Goal: Task Accomplishment & Management: Use online tool/utility

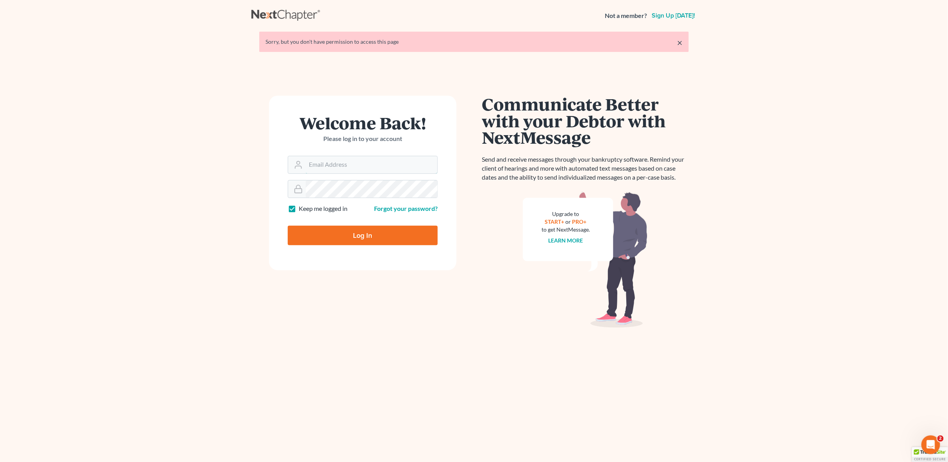
type input "jessica.dunigan@thatlawlady.com"
click at [343, 237] on input "Log In" at bounding box center [363, 236] width 150 height 20
type input "Thinking..."
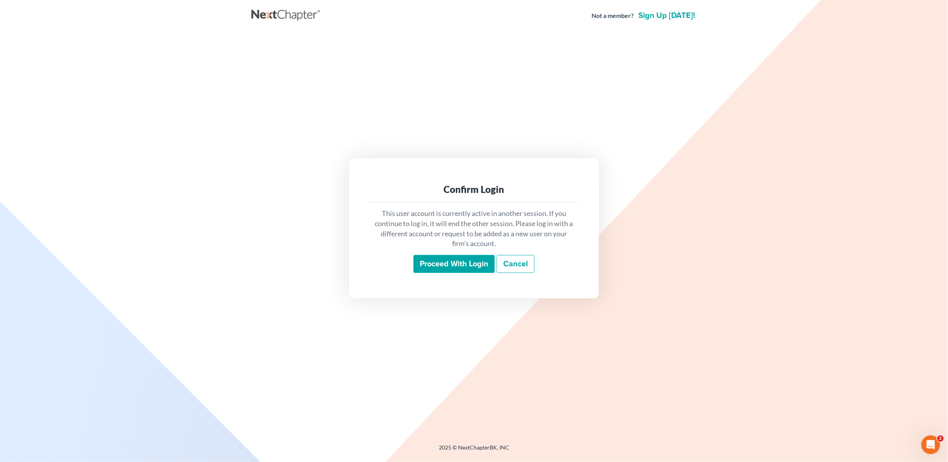
click at [448, 263] on input "Proceed with login" at bounding box center [453, 264] width 81 height 18
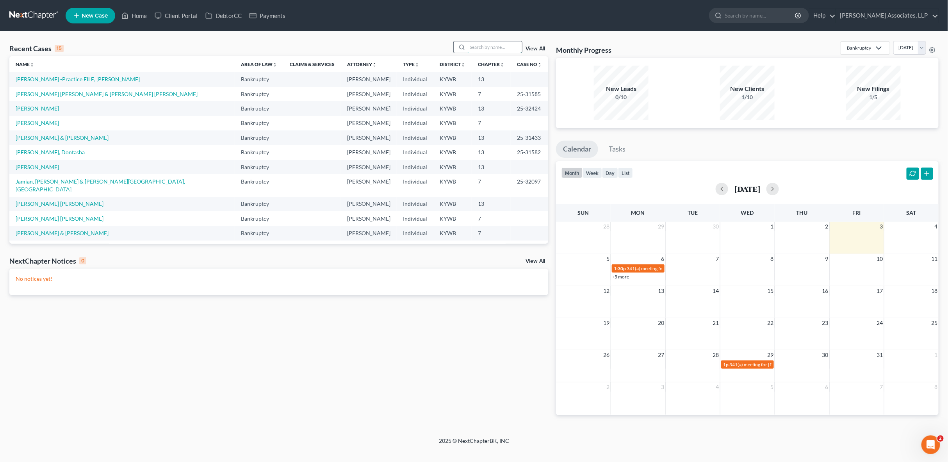
click at [489, 47] on input "search" at bounding box center [494, 46] width 55 height 11
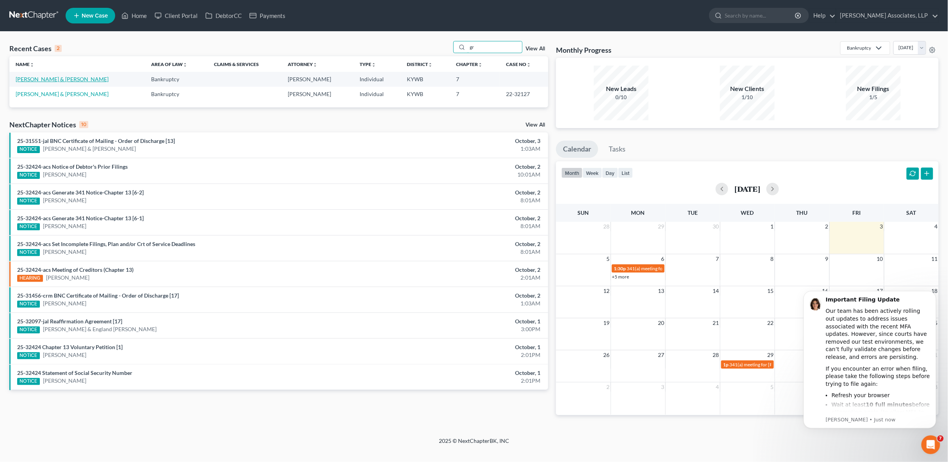
type input "gr"
click at [62, 80] on link "Gray, Cynthia & Thomas" at bounding box center [62, 79] width 93 height 7
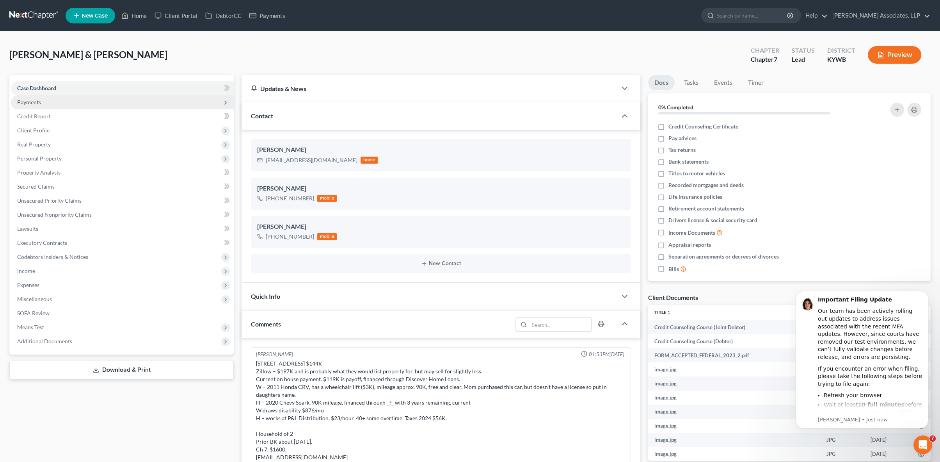
click at [38, 104] on span "Payments" at bounding box center [29, 102] width 24 height 7
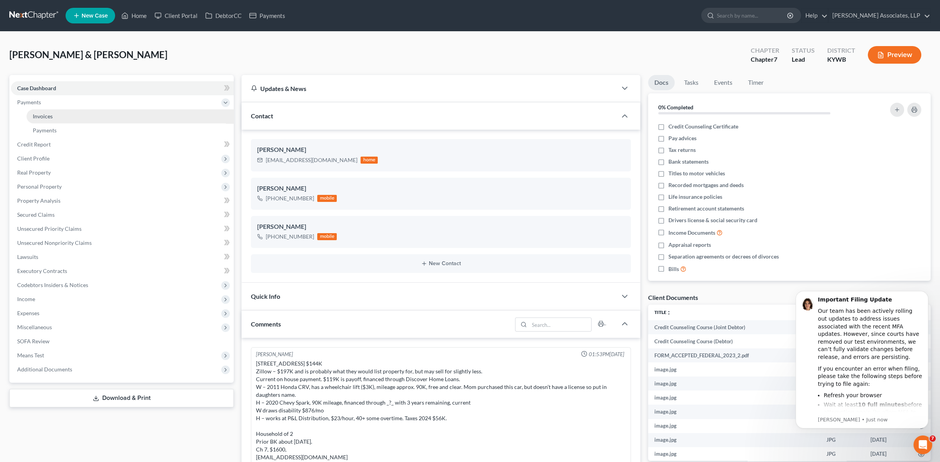
click at [61, 117] on link "Invoices" at bounding box center [130, 116] width 207 height 14
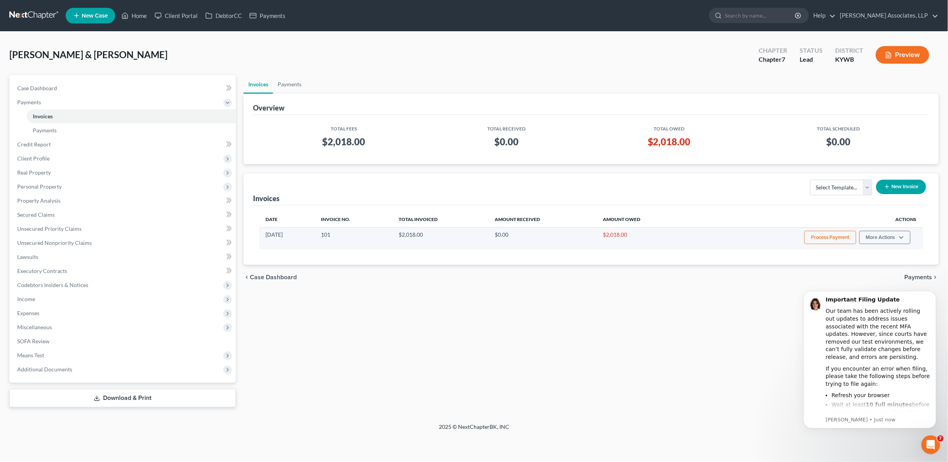
click at [838, 237] on button "Process Payment" at bounding box center [830, 237] width 52 height 13
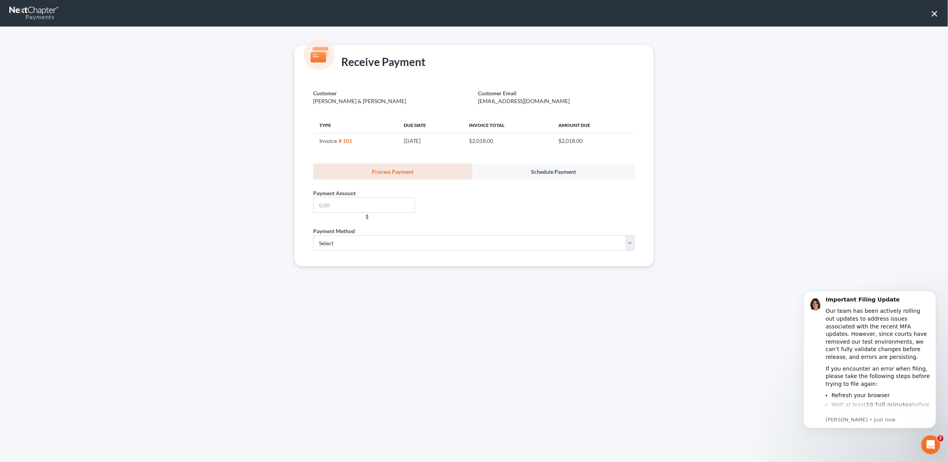
scroll to position [1, 0]
click at [357, 203] on input "text" at bounding box center [364, 205] width 102 height 16
click at [331, 205] on input "text" at bounding box center [364, 205] width 102 height 16
click at [527, 244] on select "Select ACH Credit Card" at bounding box center [474, 243] width 322 height 16
click at [637, 247] on div "Payment Method * Select ACH Credit Card" at bounding box center [473, 242] width 329 height 30
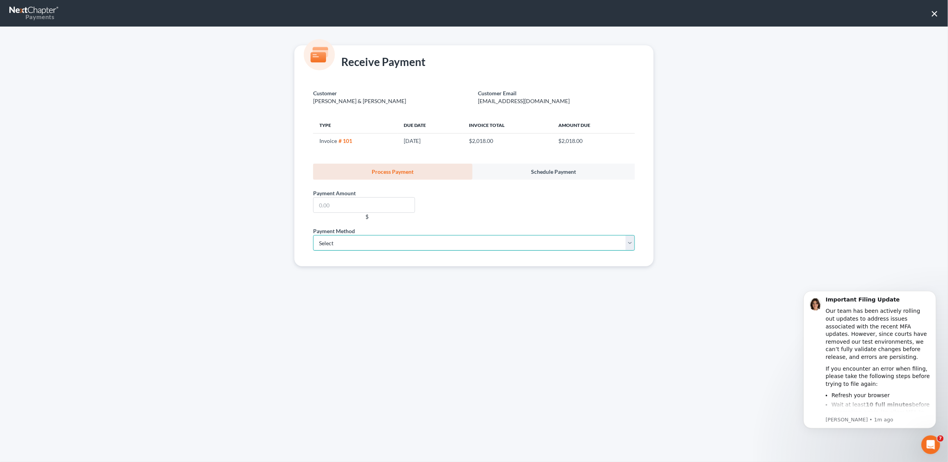
click at [633, 244] on select "Select ACH Credit Card" at bounding box center [474, 243] width 322 height 16
click at [326, 211] on input "text" at bounding box center [364, 205] width 102 height 16
click at [494, 198] on div "Payment Amount * $" at bounding box center [473, 203] width 329 height 47
click at [319, 209] on input "text" at bounding box center [364, 205] width 102 height 16
click at [324, 208] on input "text" at bounding box center [364, 205] width 102 height 16
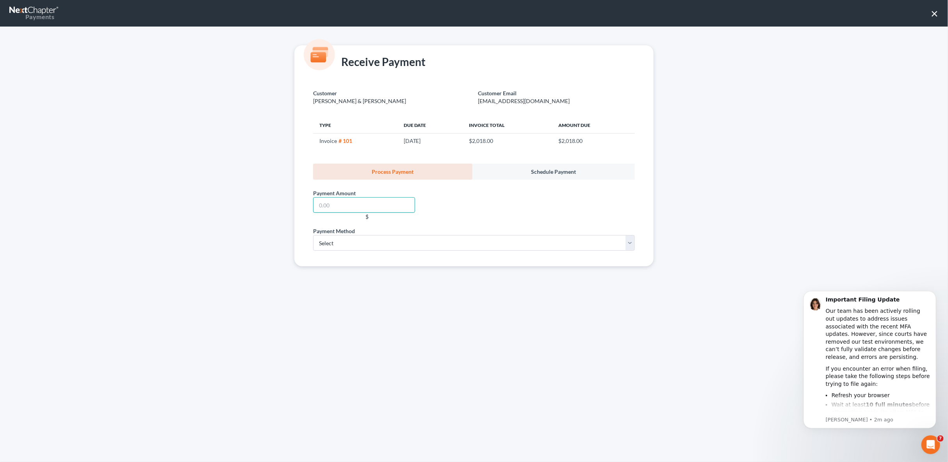
click at [318, 205] on input "text" at bounding box center [364, 205] width 102 height 16
type input "1,600"
click at [350, 240] on select "Select ACH Credit Card" at bounding box center [474, 243] width 322 height 16
select select "1"
click at [313, 235] on select "Select ACH Credit Card" at bounding box center [474, 243] width 322 height 16
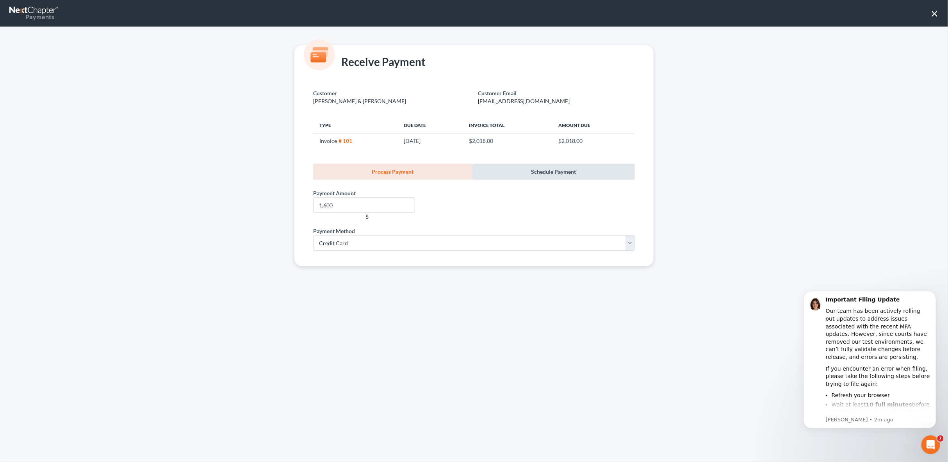
click at [535, 173] on link "Schedule Payment" at bounding box center [553, 172] width 162 height 16
click at [553, 172] on link "Schedule Payment" at bounding box center [553, 172] width 162 height 16
click at [406, 175] on link "Process Payment" at bounding box center [392, 172] width 159 height 16
click at [403, 174] on link "Process Payment" at bounding box center [392, 172] width 159 height 16
click at [364, 205] on input "1,600" at bounding box center [364, 205] width 102 height 16
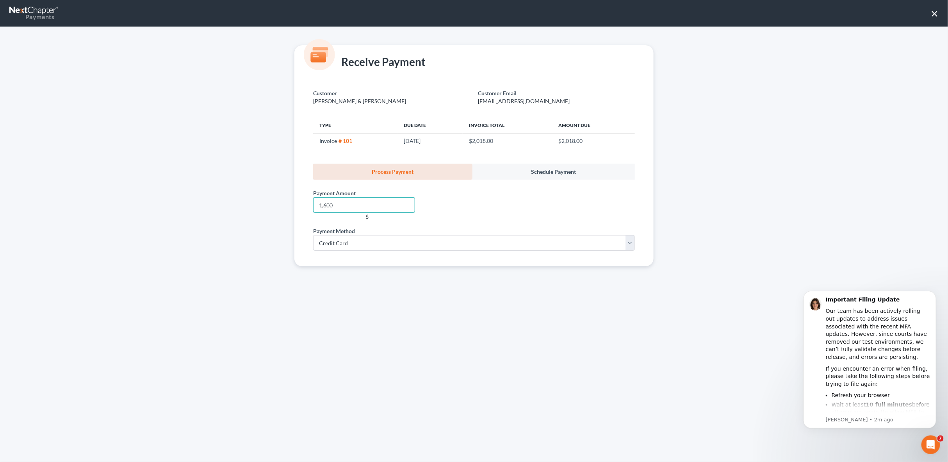
click at [386, 205] on input "1,600" at bounding box center [364, 205] width 102 height 16
click at [376, 245] on select "Select ACH Credit Card" at bounding box center [474, 243] width 322 height 16
click at [313, 235] on select "Select ACH Credit Card" at bounding box center [474, 243] width 322 height 16
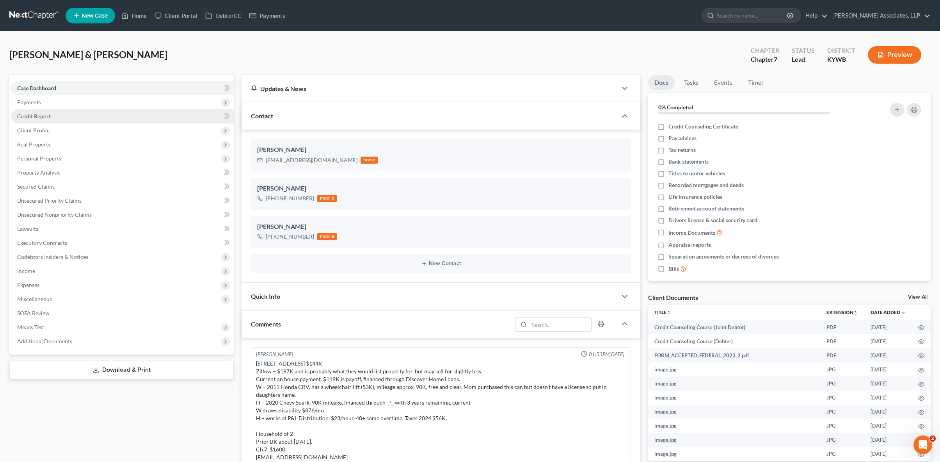
scroll to position [1, 0]
click at [32, 103] on span "Payments" at bounding box center [29, 102] width 24 height 7
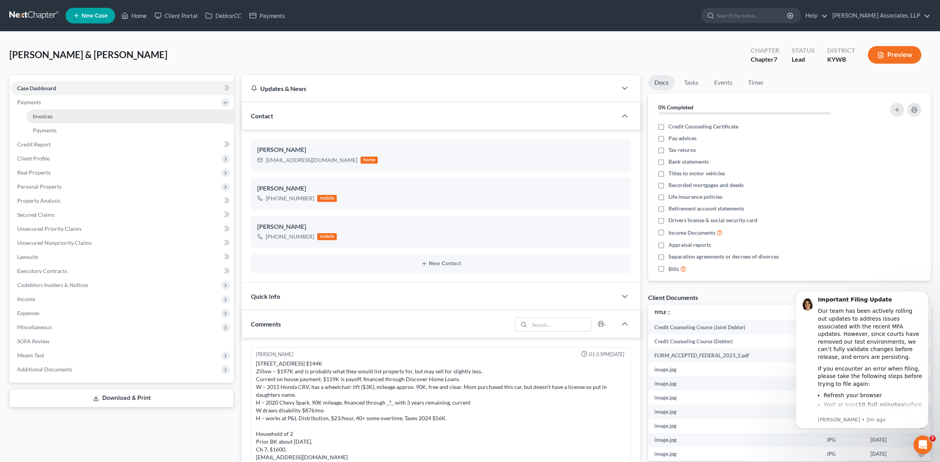
scroll to position [0, 0]
click at [69, 132] on link "Payments" at bounding box center [130, 130] width 207 height 14
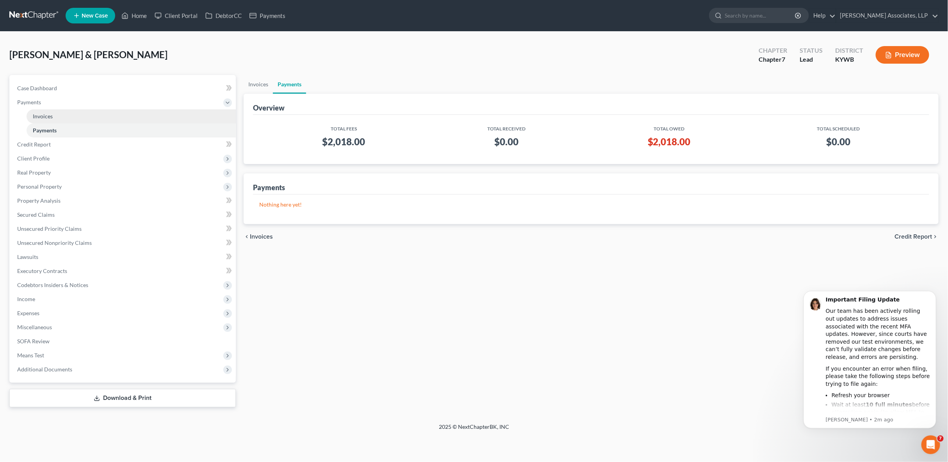
click at [61, 116] on link "Invoices" at bounding box center [131, 116] width 209 height 14
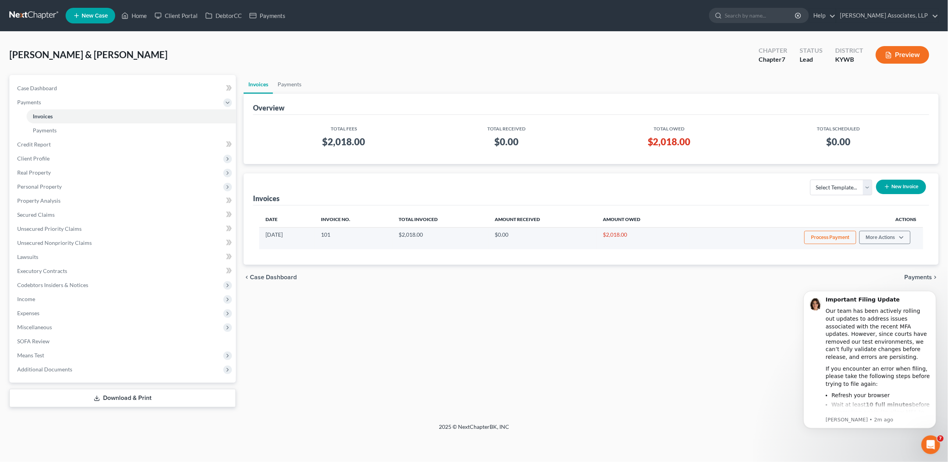
click at [842, 235] on button "Process Payment" at bounding box center [830, 237] width 52 height 13
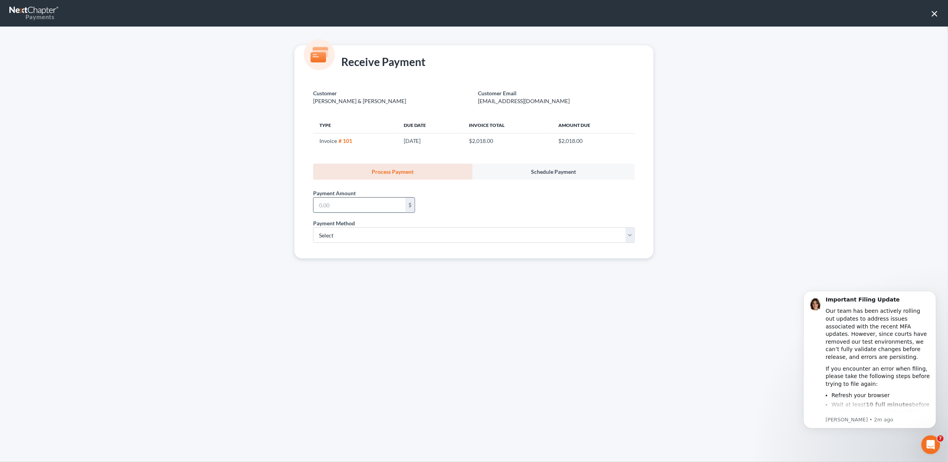
click at [400, 206] on input "text" at bounding box center [359, 205] width 92 height 15
type input "1,600"
click at [342, 230] on select "Select ACH Credit Card" at bounding box center [474, 235] width 322 height 16
select select "1"
click at [313, 227] on select "Select ACH Credit Card" at bounding box center [474, 235] width 322 height 16
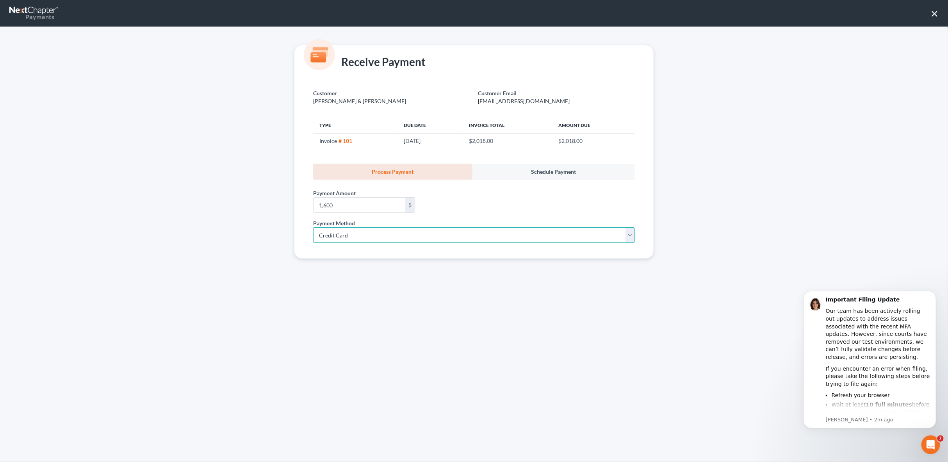
select select "18"
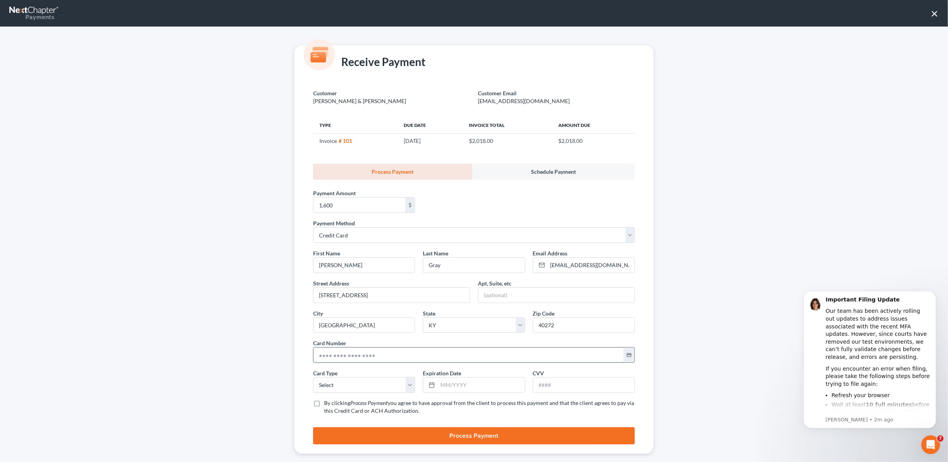
click at [365, 354] on input "text" at bounding box center [468, 354] width 310 height 15
type input "4900 7003 4529 7954"
click at [393, 380] on select "Select Visa MasterCard Discover American Express" at bounding box center [364, 385] width 102 height 16
select select "0"
click at [313, 377] on select "Select Visa MasterCard Discover American Express" at bounding box center [364, 385] width 102 height 16
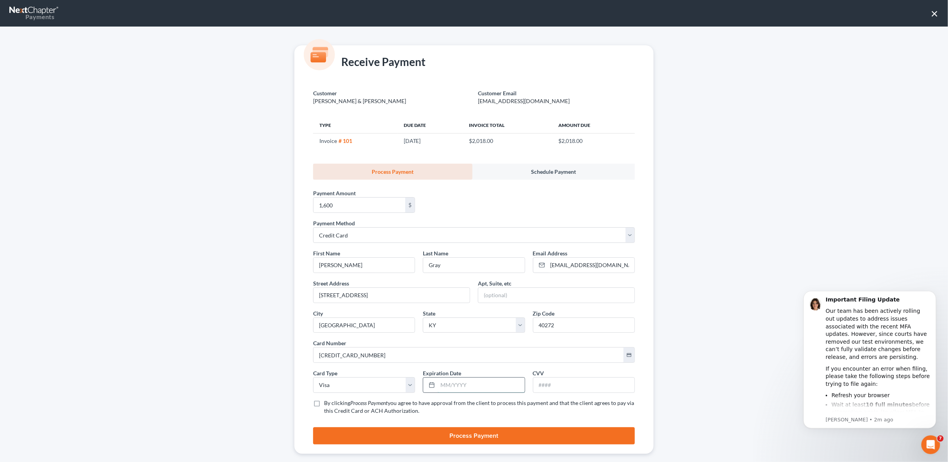
click at [449, 385] on input "text" at bounding box center [481, 384] width 87 height 15
type input "02/29"
click at [542, 385] on input "text" at bounding box center [583, 384] width 101 height 15
type input "301"
click at [324, 401] on label "By clicking Process Payment you agree to have approval from the client to proce…" at bounding box center [479, 407] width 311 height 16
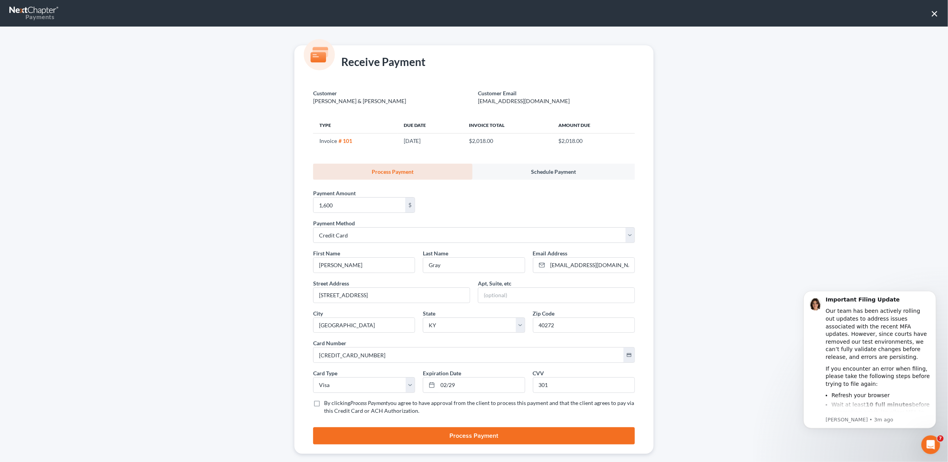
click at [327, 401] on input "By clicking Process Payment you agree to have approval from the client to proce…" at bounding box center [329, 401] width 5 height 5
checkbox input "true"
click at [442, 436] on button "Process Payment" at bounding box center [474, 435] width 322 height 17
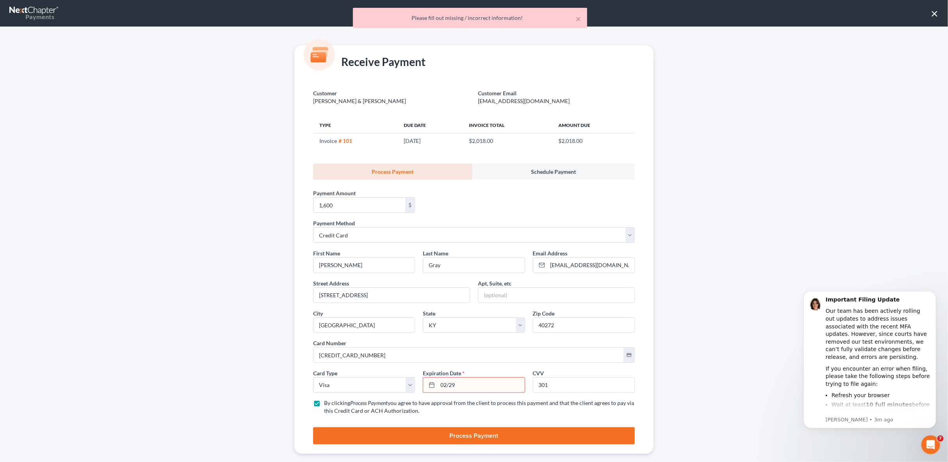
click at [447, 384] on input "02/29" at bounding box center [481, 384] width 87 height 15
click at [445, 383] on input "02/29" at bounding box center [481, 384] width 87 height 15
type input "02/2029"
click at [467, 435] on button "Process Payment" at bounding box center [474, 435] width 322 height 17
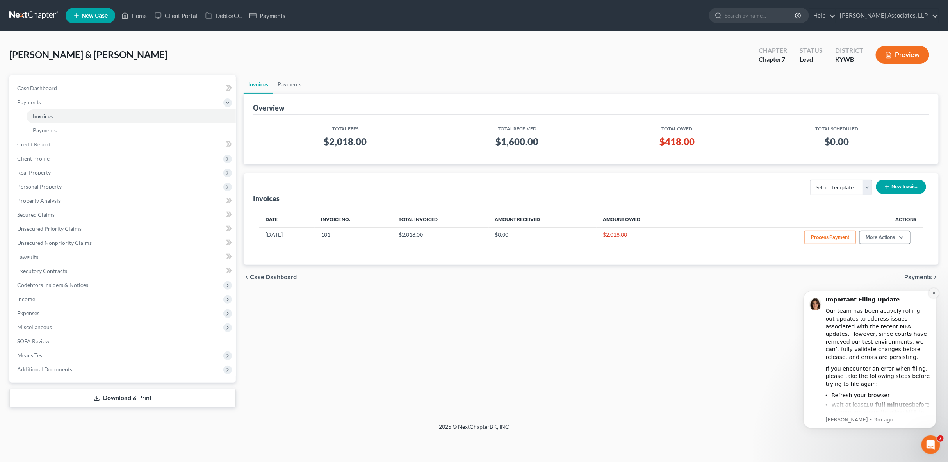
click at [934, 295] on icon "Dismiss notification" at bounding box center [933, 292] width 4 height 4
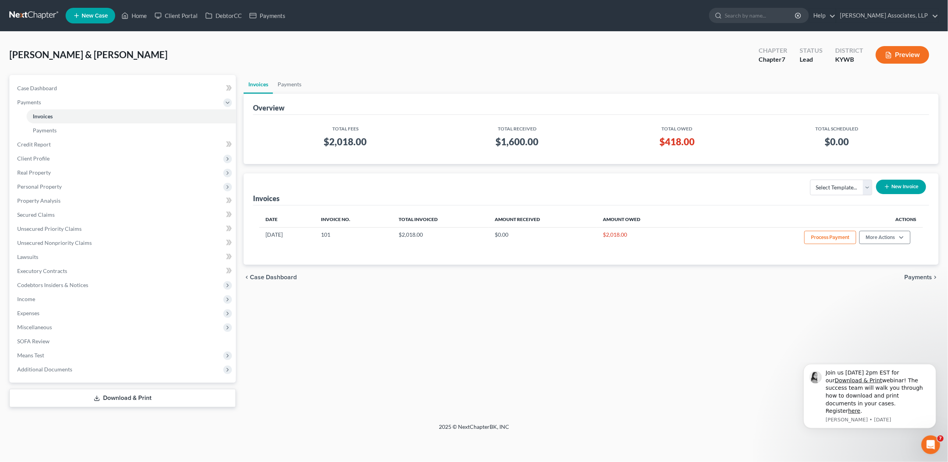
click at [257, 276] on span "Case Dashboard" at bounding box center [273, 277] width 47 height 6
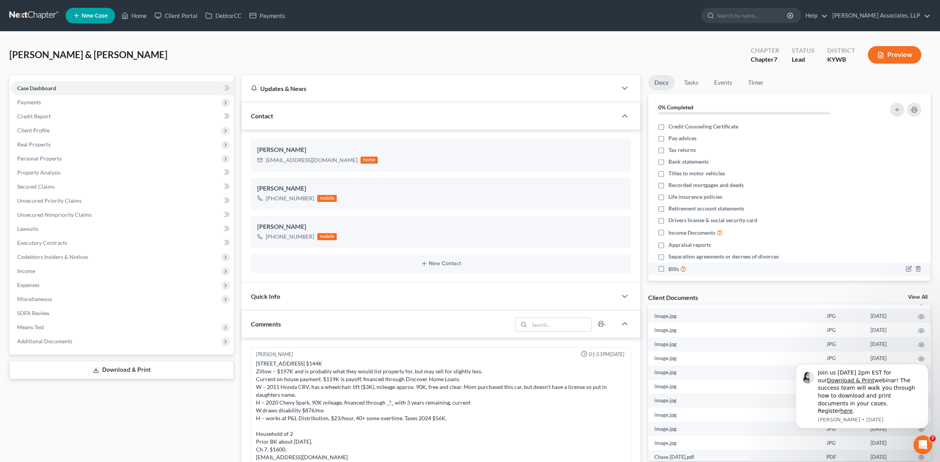
scroll to position [156, 0]
